Goal: Task Accomplishment & Management: Use online tool/utility

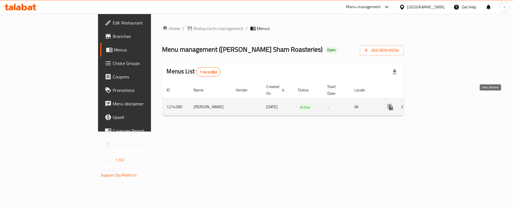
click at [434, 104] on icon "enhanced table" at bounding box center [431, 107] width 7 height 7
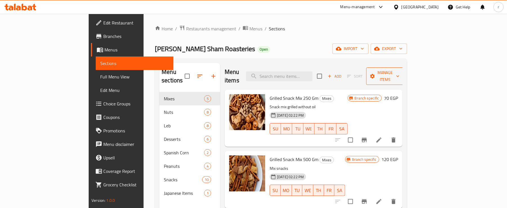
click at [404, 68] on button "Manage items" at bounding box center [385, 76] width 38 height 17
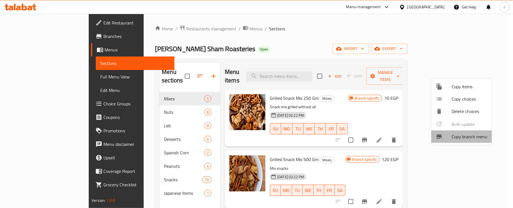
click at [467, 141] on li "Copy branch menu" at bounding box center [461, 137] width 61 height 12
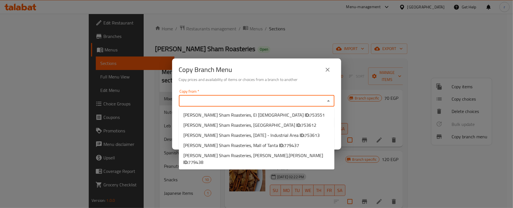
click at [247, 97] on input "Copy from   *" at bounding box center [252, 101] width 143 height 8
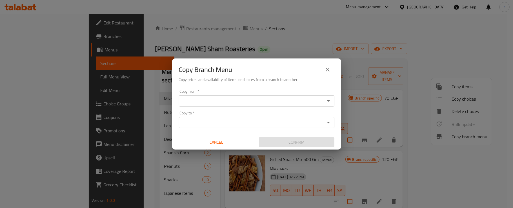
drag, startPoint x: 255, startPoint y: 30, endPoint x: 244, endPoint y: 31, distance: 11.1
click at [255, 29] on div "Copy Branch Menu Copy prices and availability of items or choices from a branch…" at bounding box center [256, 104] width 513 height 208
click at [327, 69] on icon "close" at bounding box center [328, 70] width 4 height 4
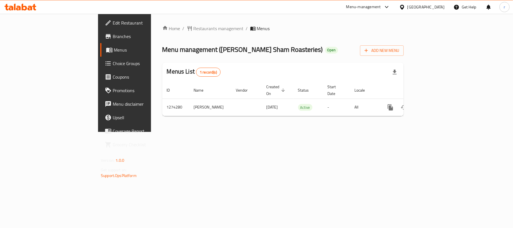
click at [113, 39] on span "Branches" at bounding box center [146, 36] width 66 height 7
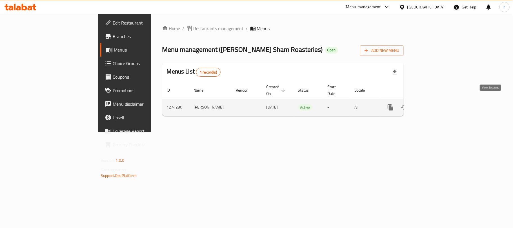
click at [434, 104] on icon "enhanced table" at bounding box center [431, 107] width 7 height 7
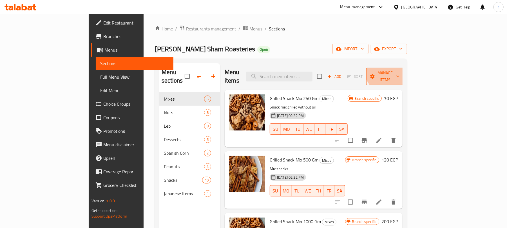
click at [400, 69] on span "Manage items" at bounding box center [385, 76] width 29 height 14
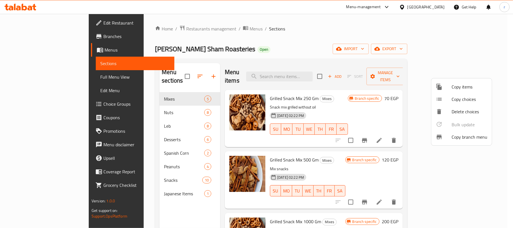
click at [463, 139] on span "Copy branch menu" at bounding box center [470, 137] width 36 height 7
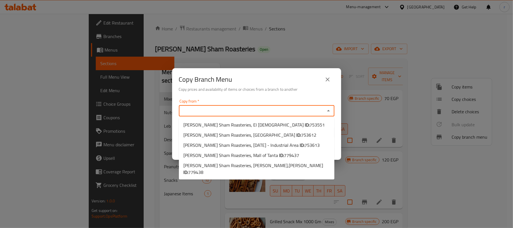
click at [214, 109] on input "Copy from   *" at bounding box center [252, 111] width 143 height 8
click at [223, 112] on input "Copy from   *" at bounding box center [252, 111] width 143 height 8
paste input "753613"
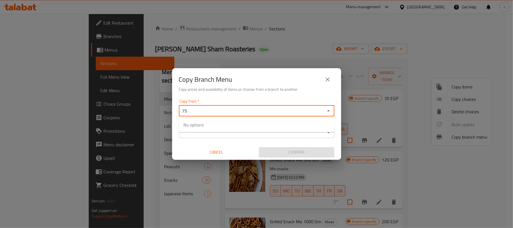
type input "7"
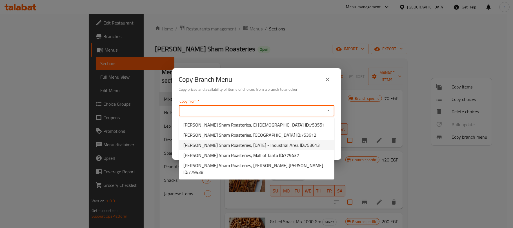
click at [267, 144] on span "[PERSON_NAME] Sham Roasteries, [DATE] - Industrial Area ID: 753613" at bounding box center [251, 145] width 136 height 7
type input "[PERSON_NAME] Sham Roasteries, [DATE] - Industrial Area"
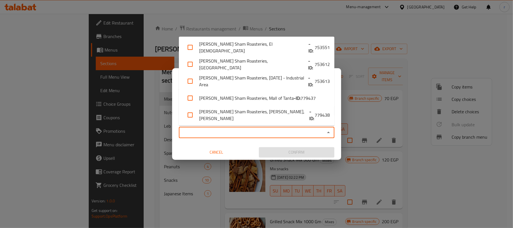
click at [228, 134] on input "Copy to   *" at bounding box center [252, 132] width 143 height 8
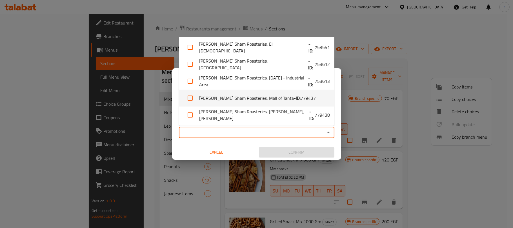
click at [294, 100] on b "- ID:" at bounding box center [297, 98] width 7 height 7
checkbox input "true"
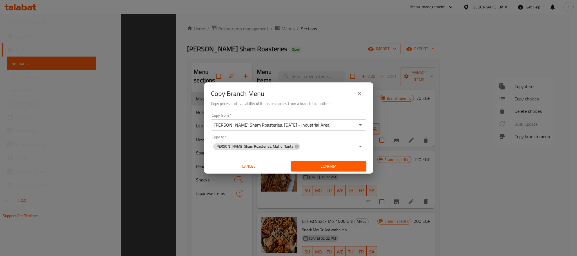
scroll to position [79, 0]
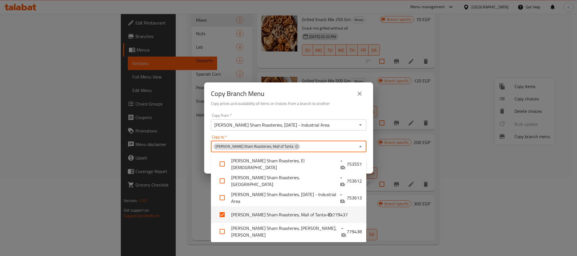
click at [301, 150] on input "Copy to   *" at bounding box center [328, 147] width 55 height 8
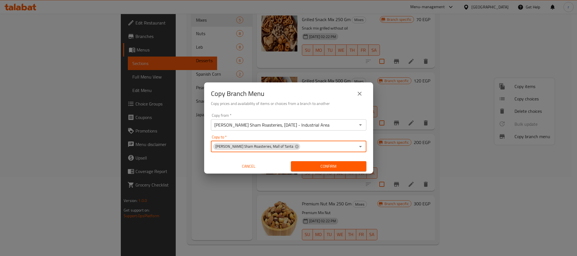
click at [327, 164] on span "Confirm" at bounding box center [328, 166] width 66 height 7
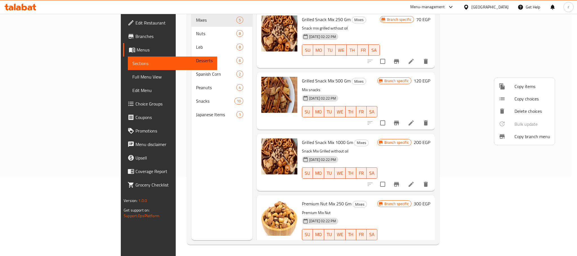
click at [37, 39] on div at bounding box center [288, 128] width 577 height 256
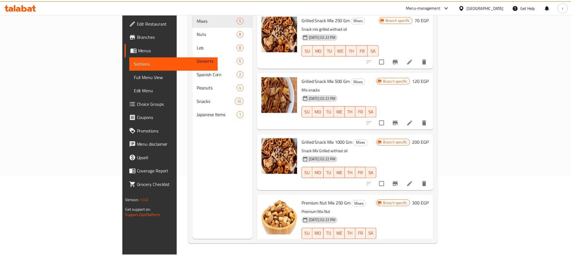
scroll to position [0, 0]
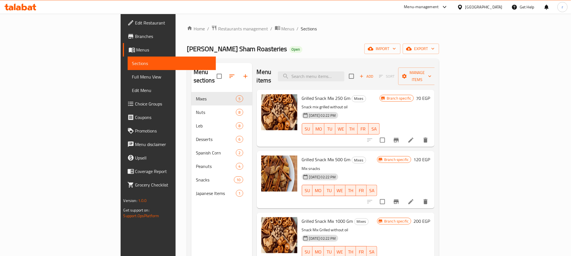
click at [135, 37] on span "Branches" at bounding box center [173, 36] width 76 height 7
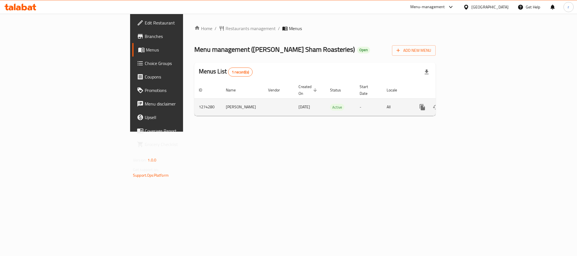
click at [466, 104] on icon "enhanced table" at bounding box center [463, 107] width 7 height 7
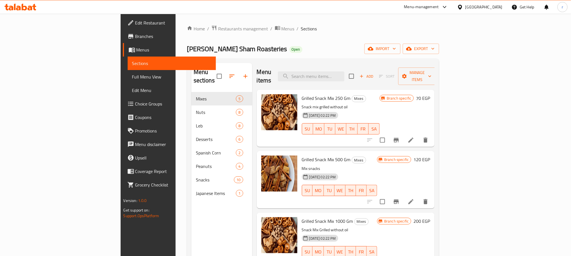
click at [132, 77] on span "Full Menu View" at bounding box center [171, 77] width 79 height 7
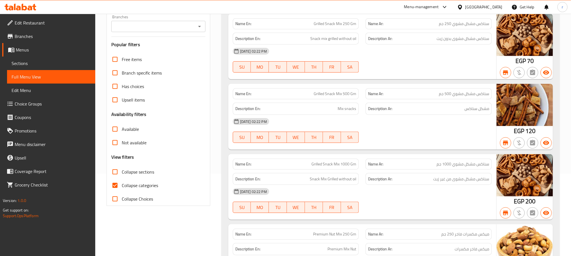
scroll to position [127, 0]
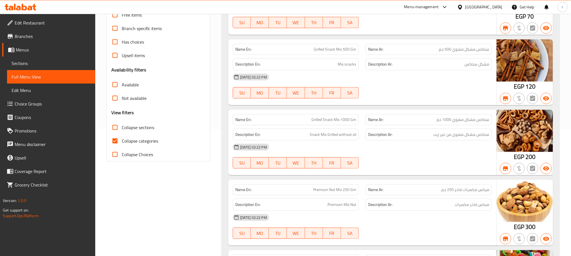
click at [114, 142] on input "Collapse categories" at bounding box center [115, 141] width 14 height 14
checkbox input "false"
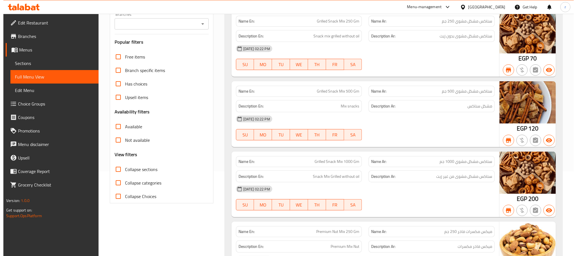
scroll to position [0, 0]
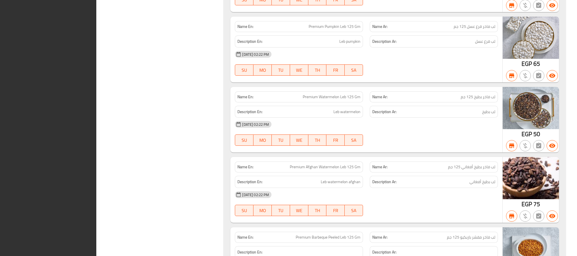
click at [244, 103] on div "Name En: Premium Watermelon Leb 125 Gm" at bounding box center [299, 97] width 128 height 11
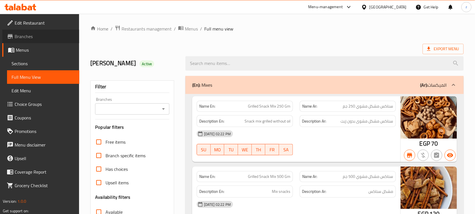
click at [27, 34] on span "Branches" at bounding box center [45, 36] width 60 height 7
